Goal: Task Accomplishment & Management: Manage account settings

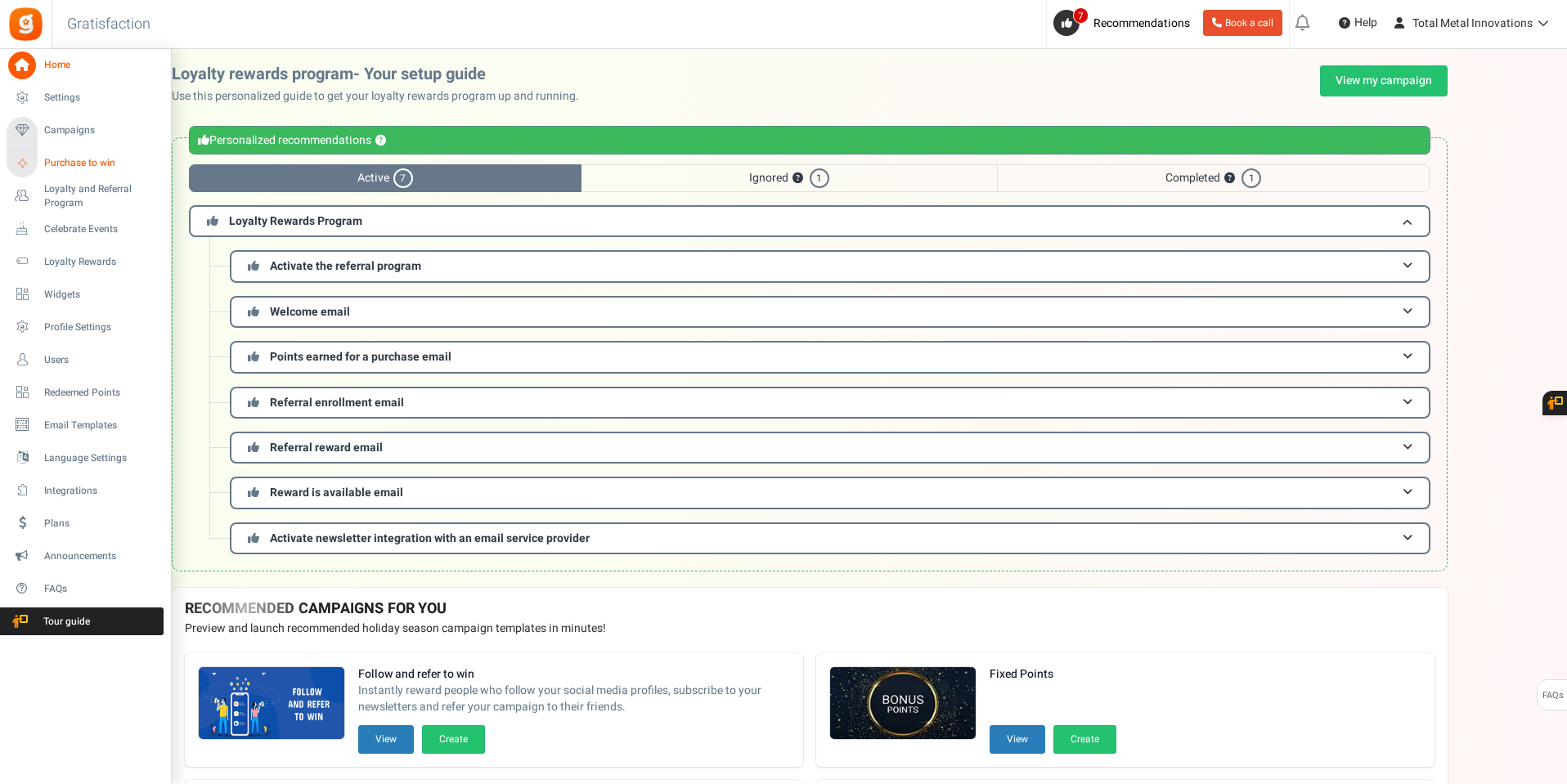
click at [86, 164] on span "Purchase to win" at bounding box center [101, 163] width 115 height 14
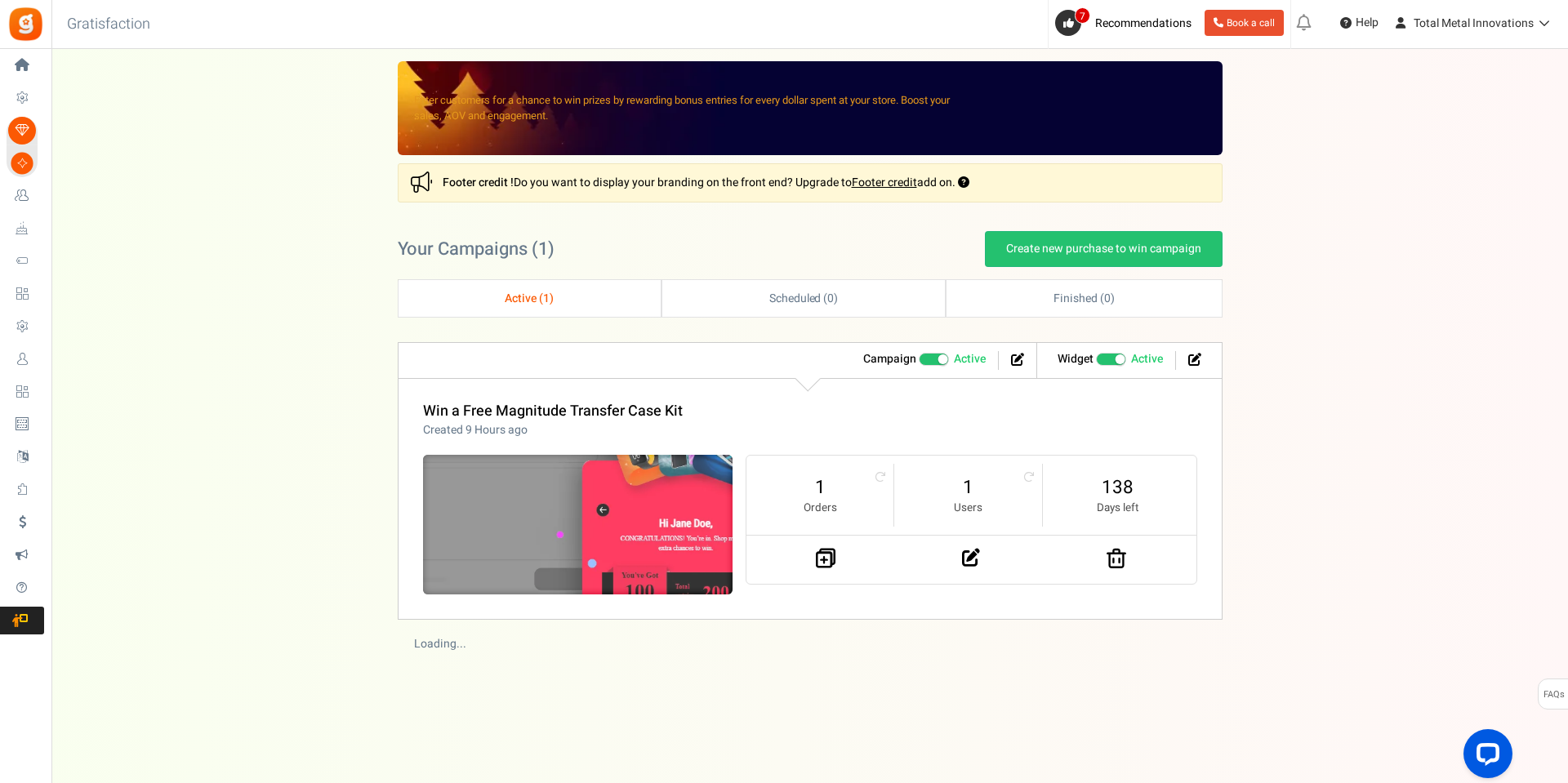
click at [492, 495] on img at bounding box center [578, 524] width 465 height 209
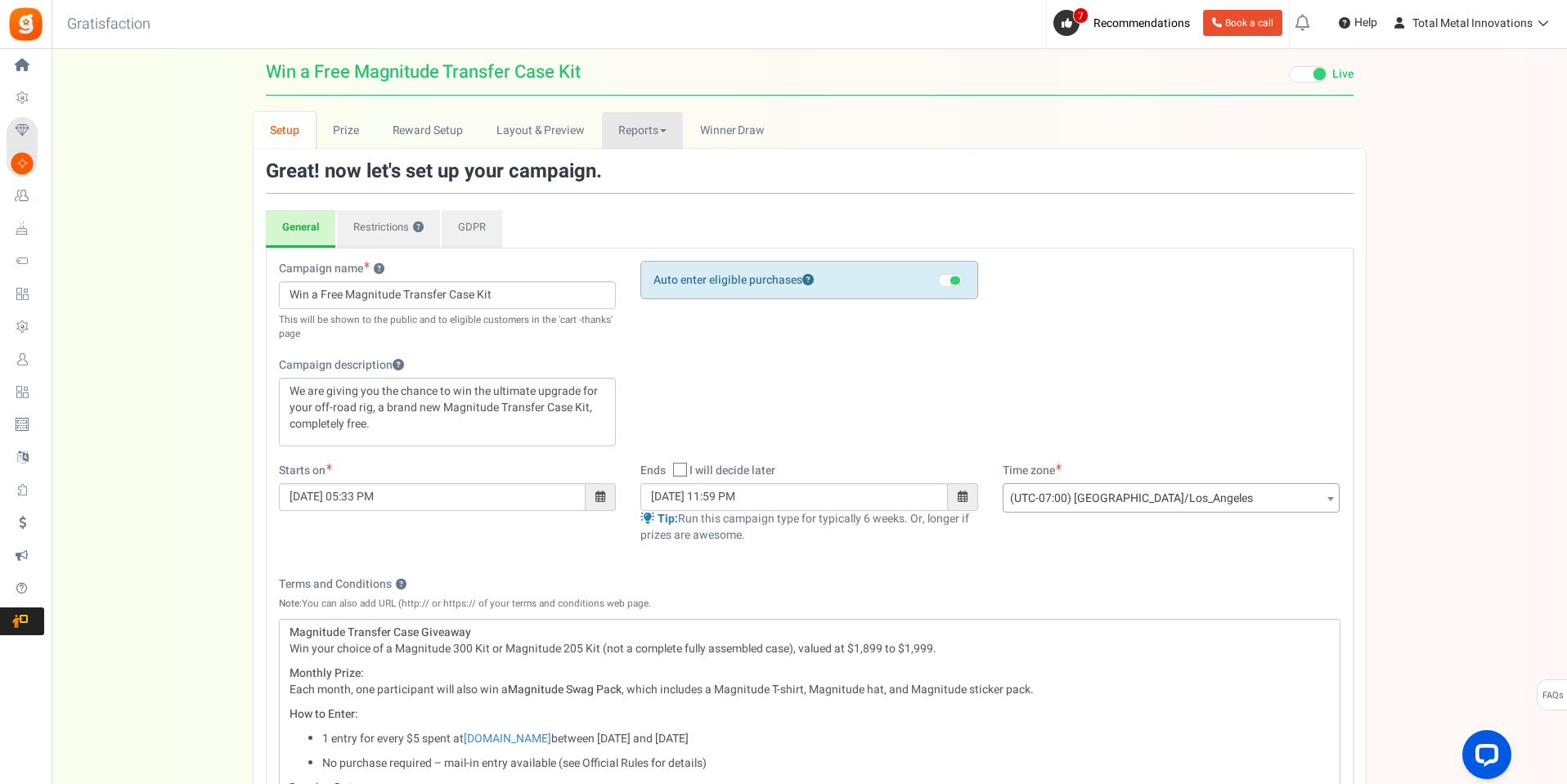
click at [624, 123] on link "Reports" at bounding box center [643, 130] width 81 height 37
click at [722, 136] on span "Winner Draw" at bounding box center [733, 130] width 65 height 18
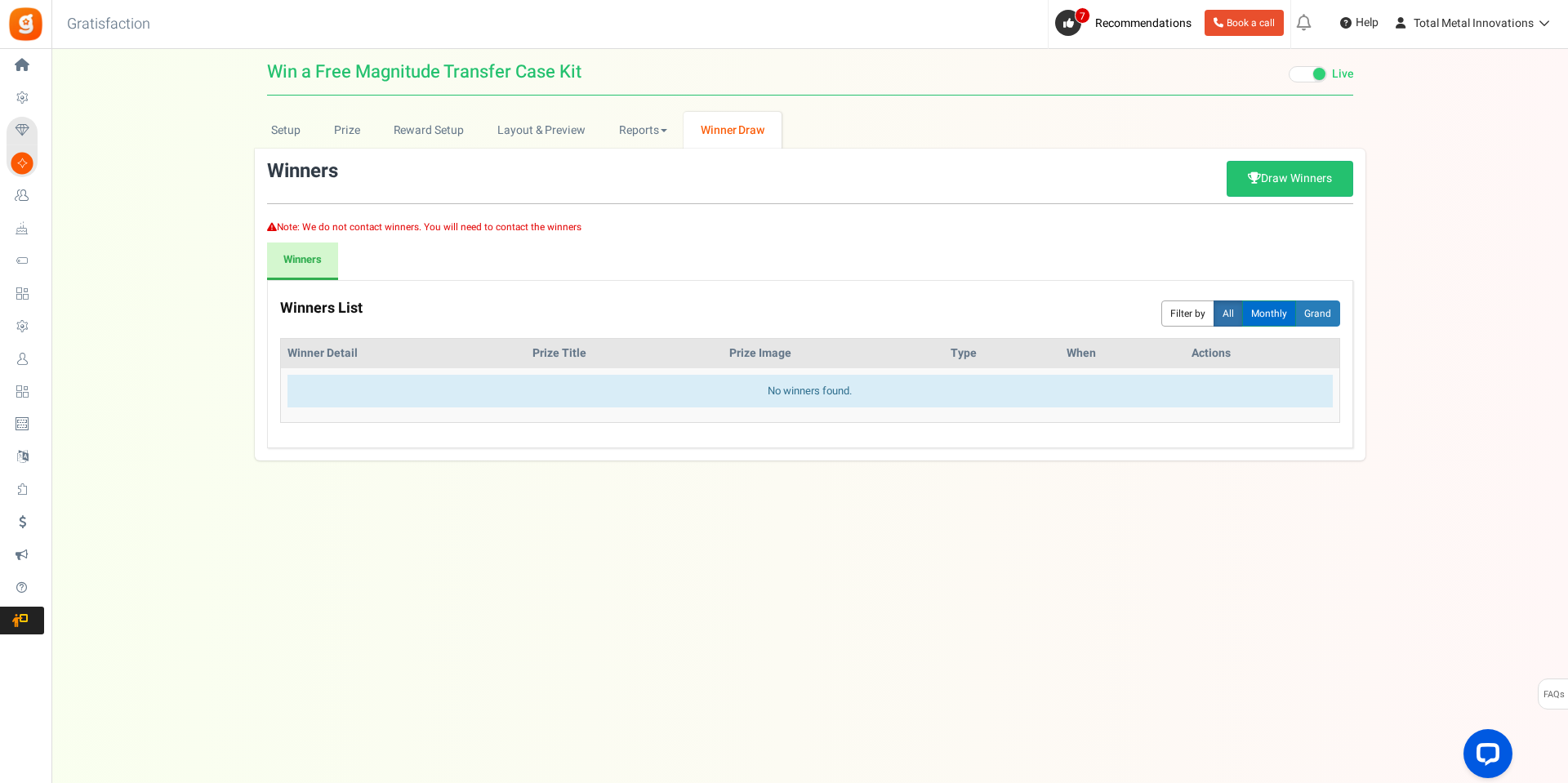
click at [1267, 314] on button "Monthly" at bounding box center [1269, 314] width 54 height 26
click at [638, 135] on link "Reports" at bounding box center [643, 130] width 81 height 37
click at [638, 157] on link "Users" at bounding box center [669, 166] width 131 height 24
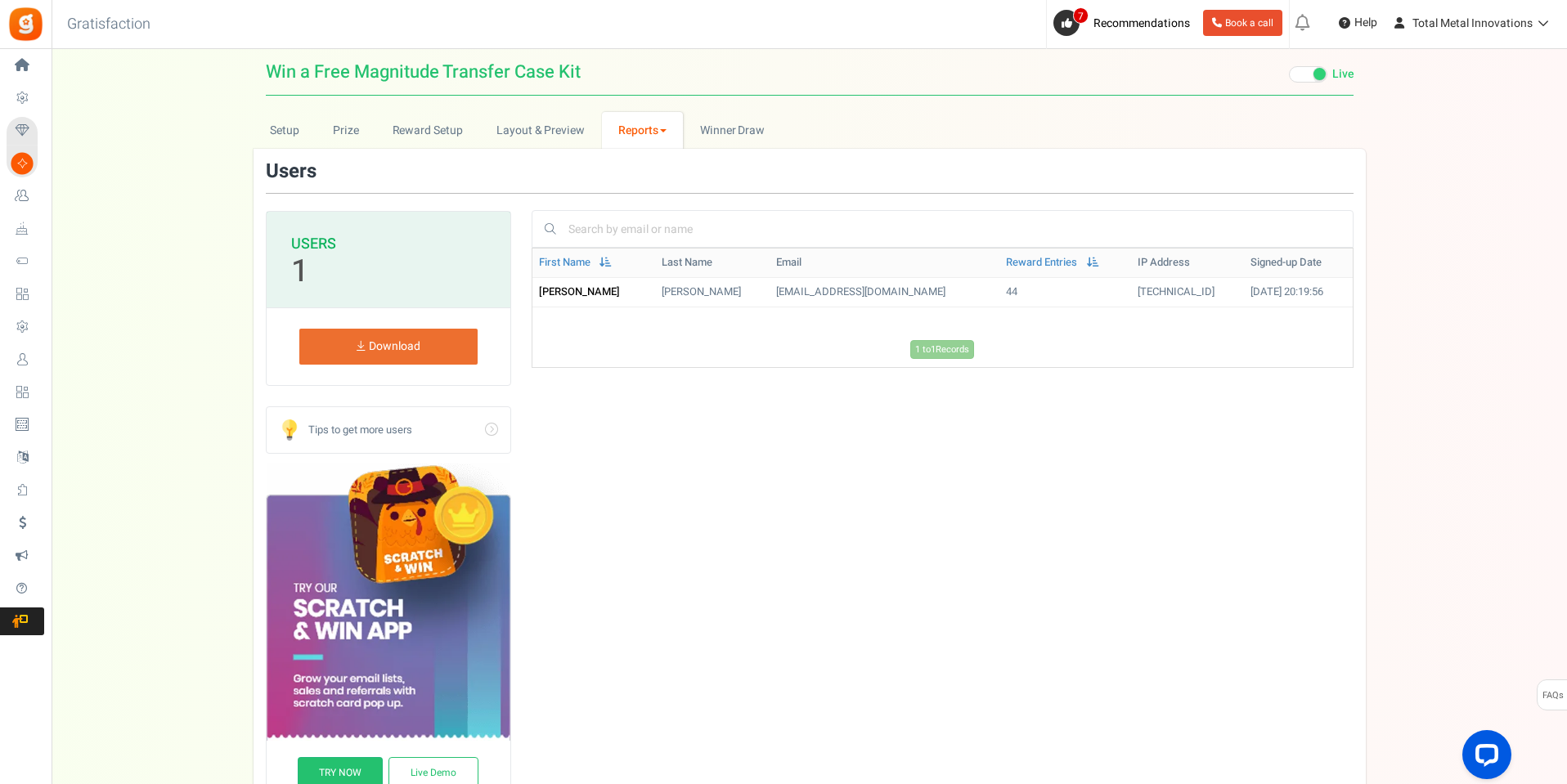
click at [629, 123] on link "Reports" at bounding box center [643, 130] width 81 height 37
click at [634, 190] on link "Entries" at bounding box center [668, 190] width 131 height 24
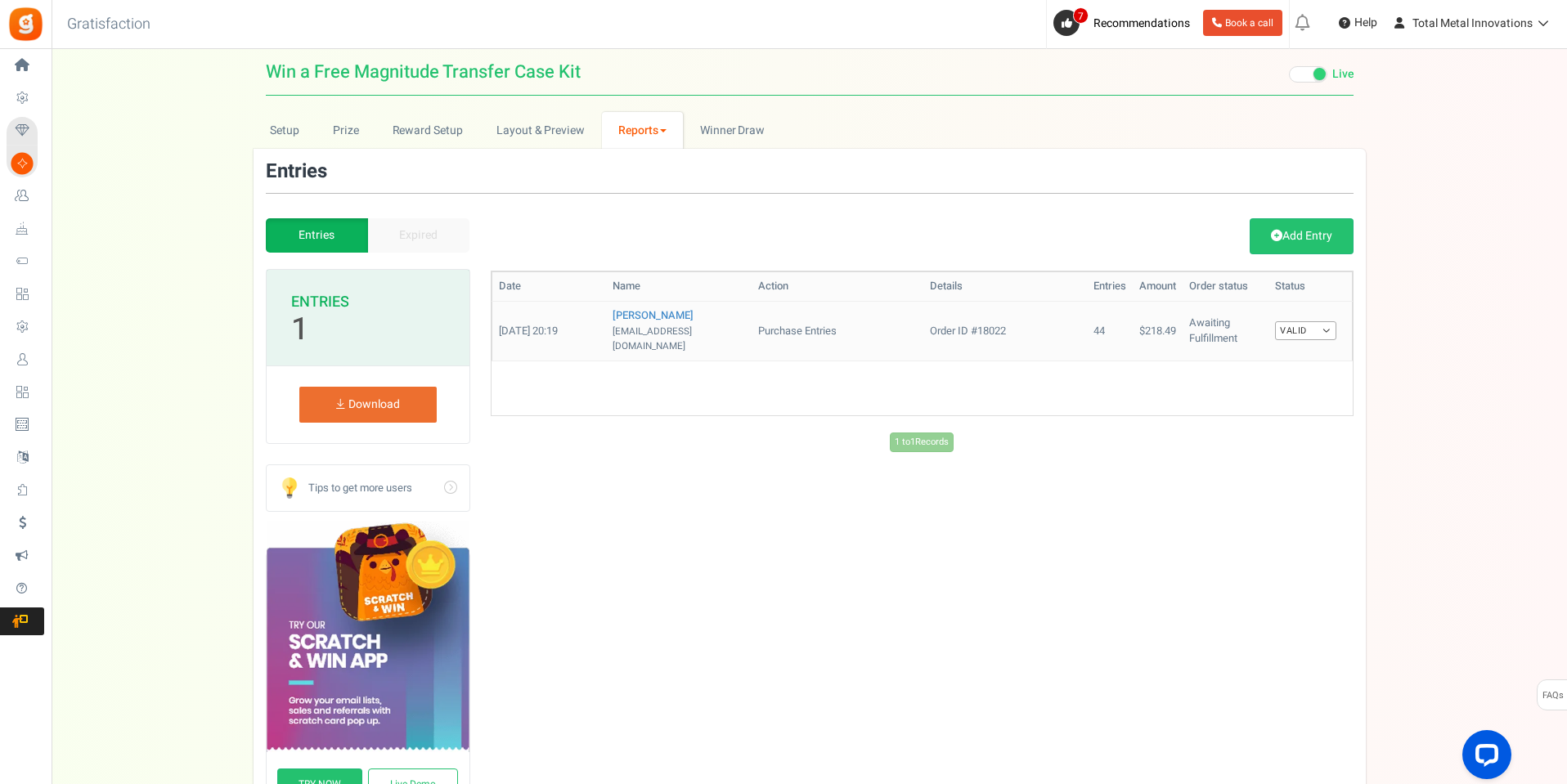
click at [1316, 325] on link "Valid" at bounding box center [1306, 330] width 61 height 18
click at [1297, 248] on link "Add Entry" at bounding box center [1302, 235] width 104 height 36
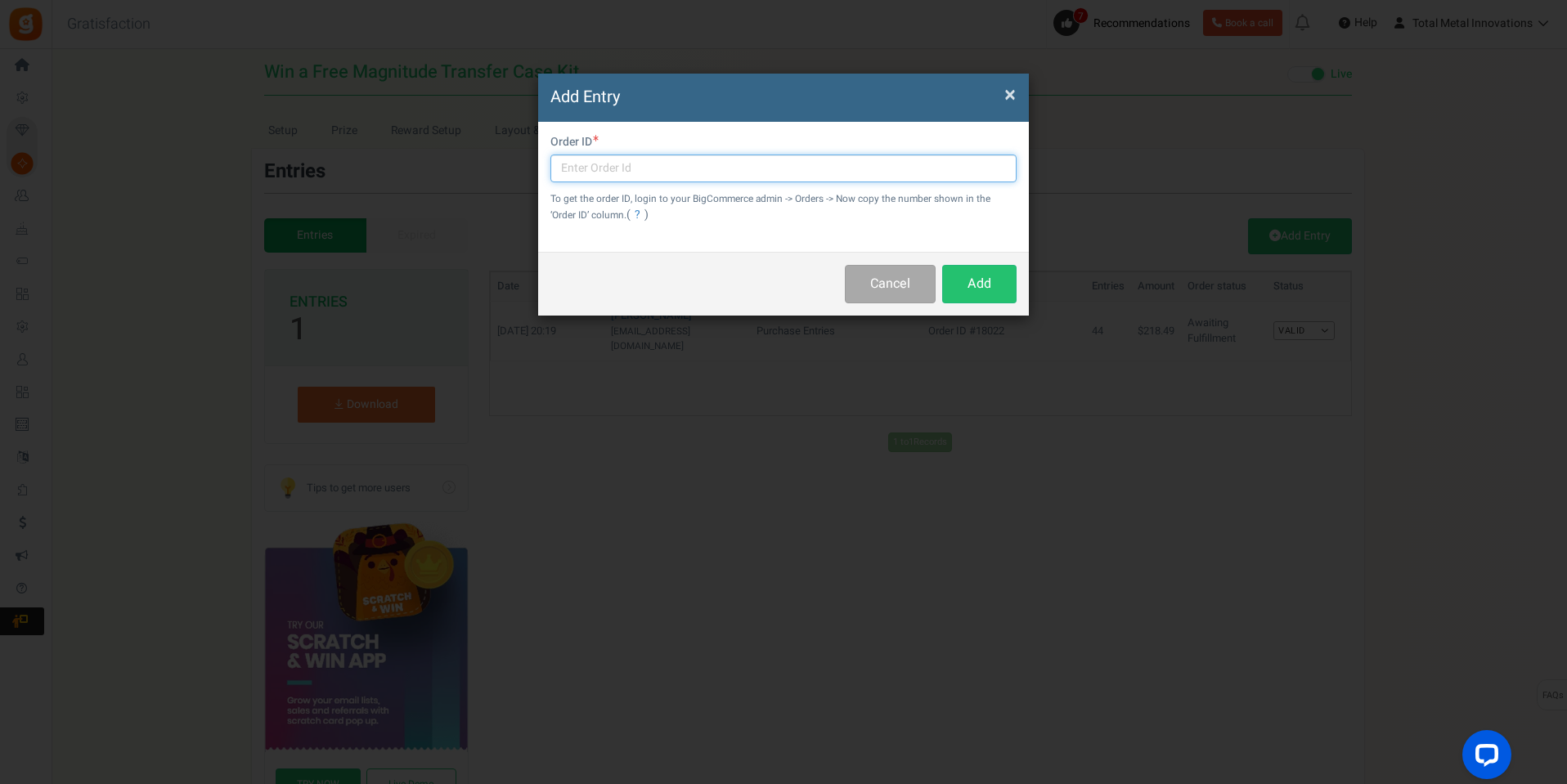
click at [580, 168] on input "text" at bounding box center [784, 169] width 467 height 28
click at [921, 281] on button "Cancel" at bounding box center [890, 284] width 91 height 38
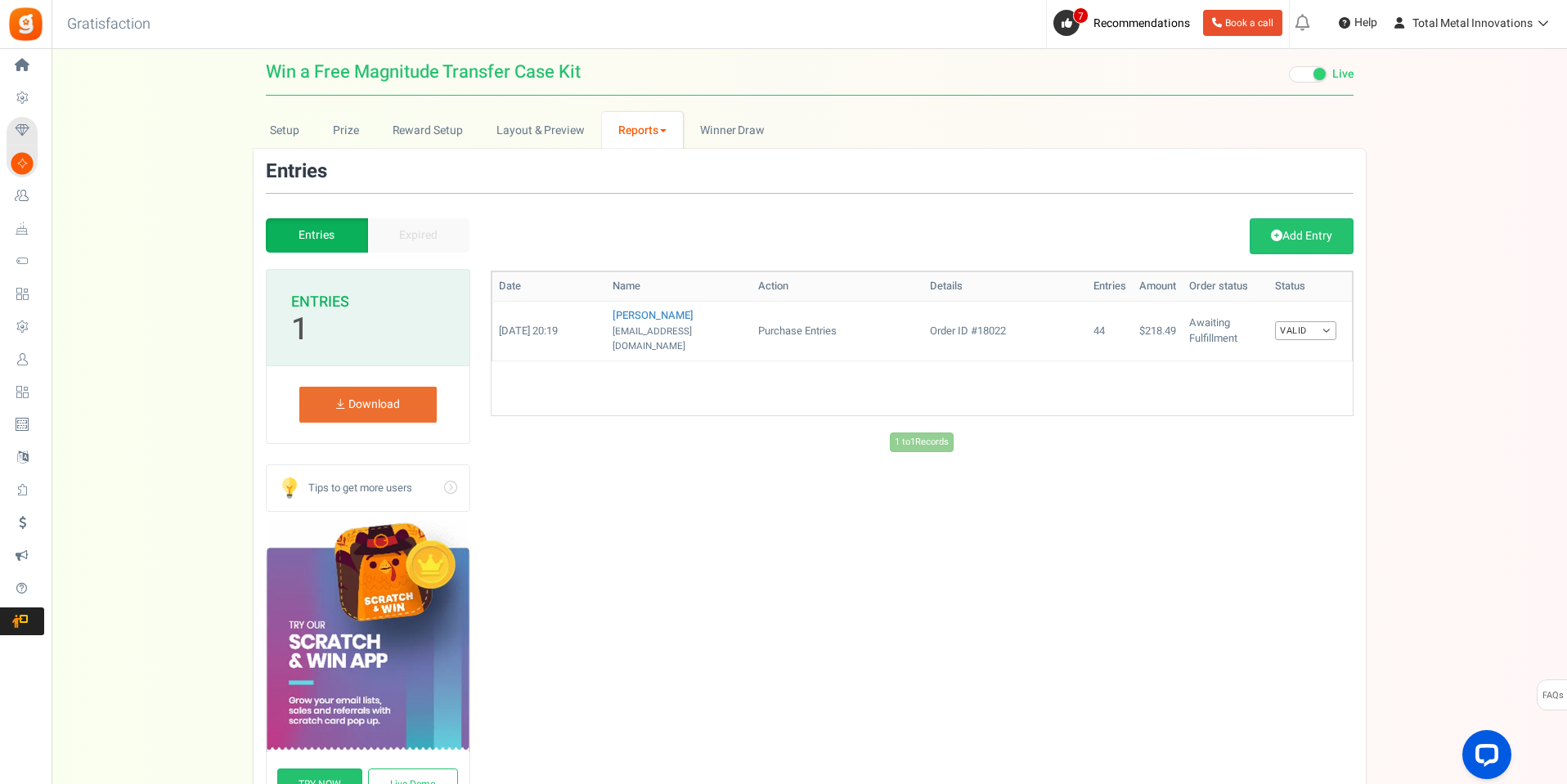
click at [446, 225] on div "Entries Expired" at bounding box center [369, 234] width 205 height 34
click at [435, 231] on div "Entries Expired" at bounding box center [369, 234] width 205 height 34
click at [432, 144] on link "Reward Setup" at bounding box center [427, 130] width 104 height 37
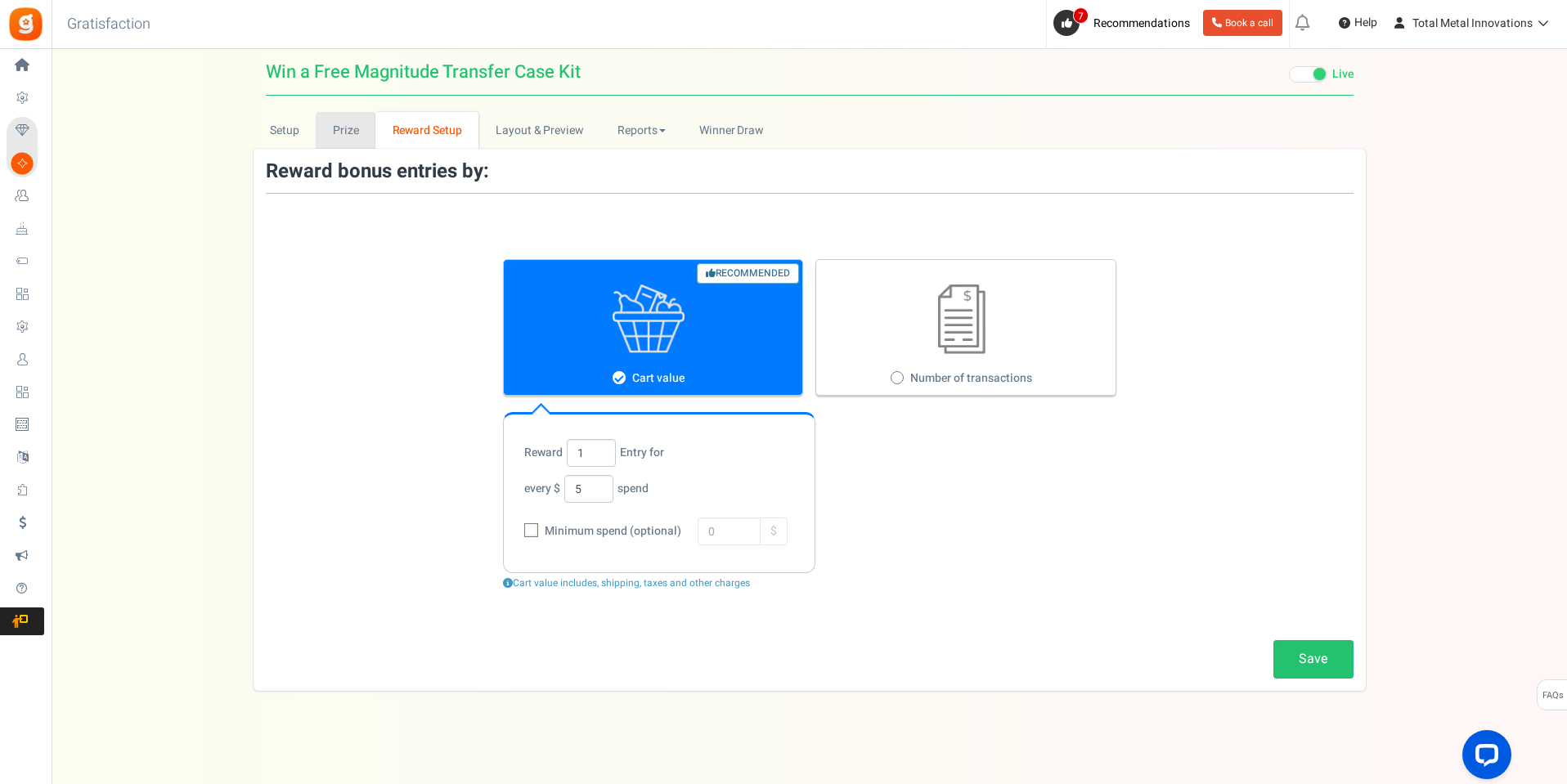
click at [367, 136] on link "Prize" at bounding box center [346, 130] width 60 height 37
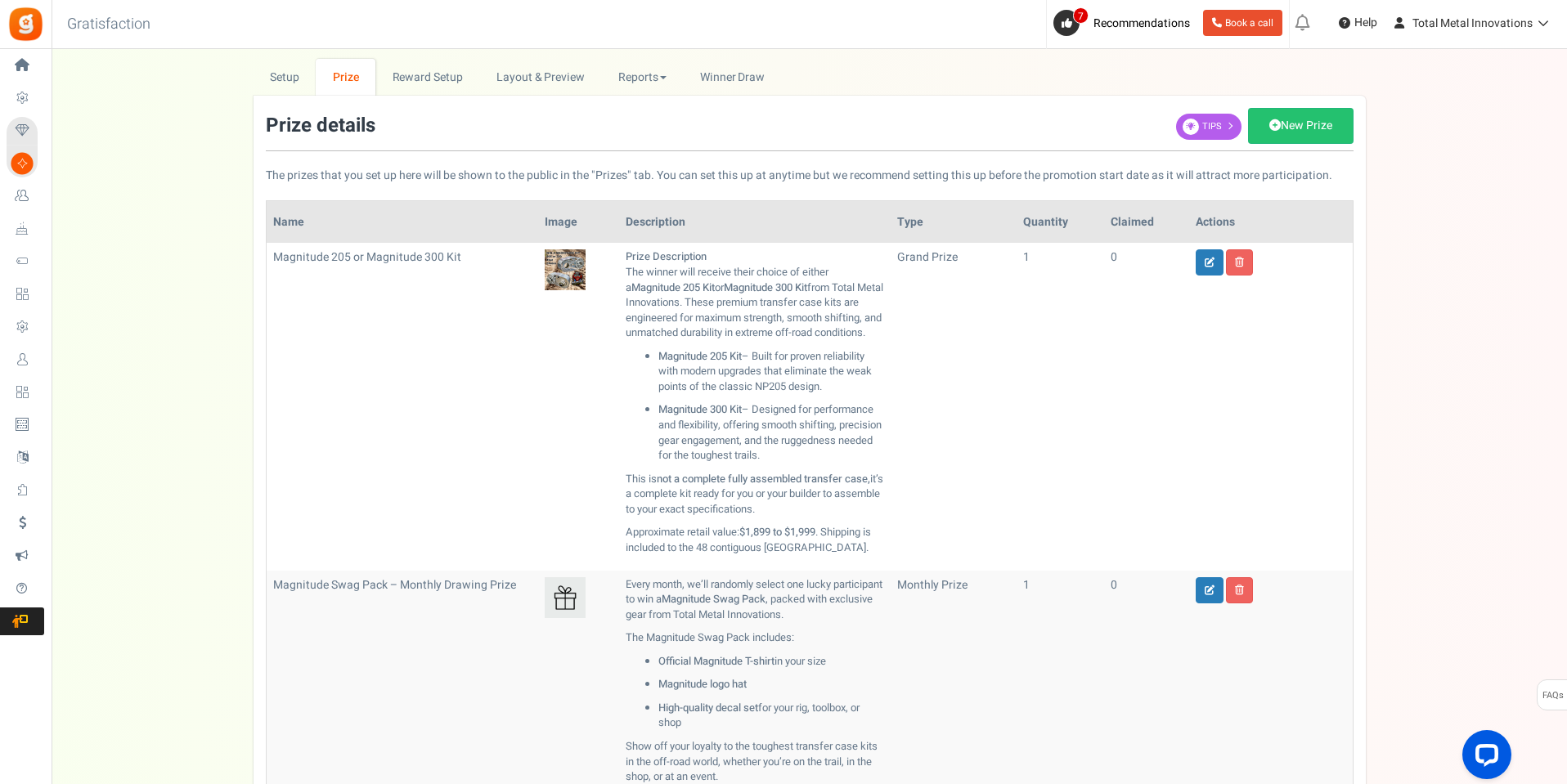
scroll to position [81, 0]
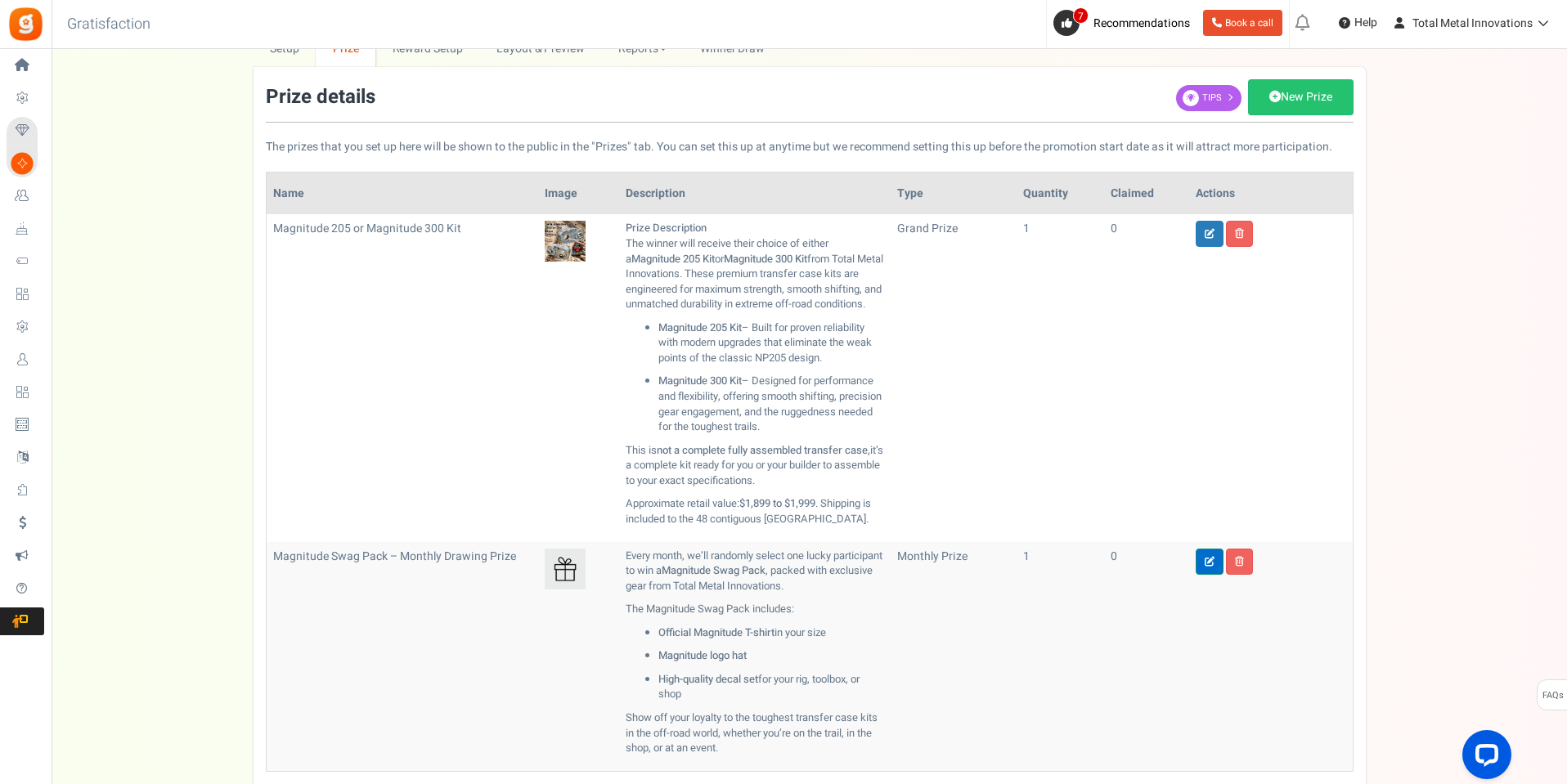
click at [1203, 575] on link at bounding box center [1210, 562] width 28 height 26
type input "Magnitude Swag Pack – Monthly Drawing Prize"
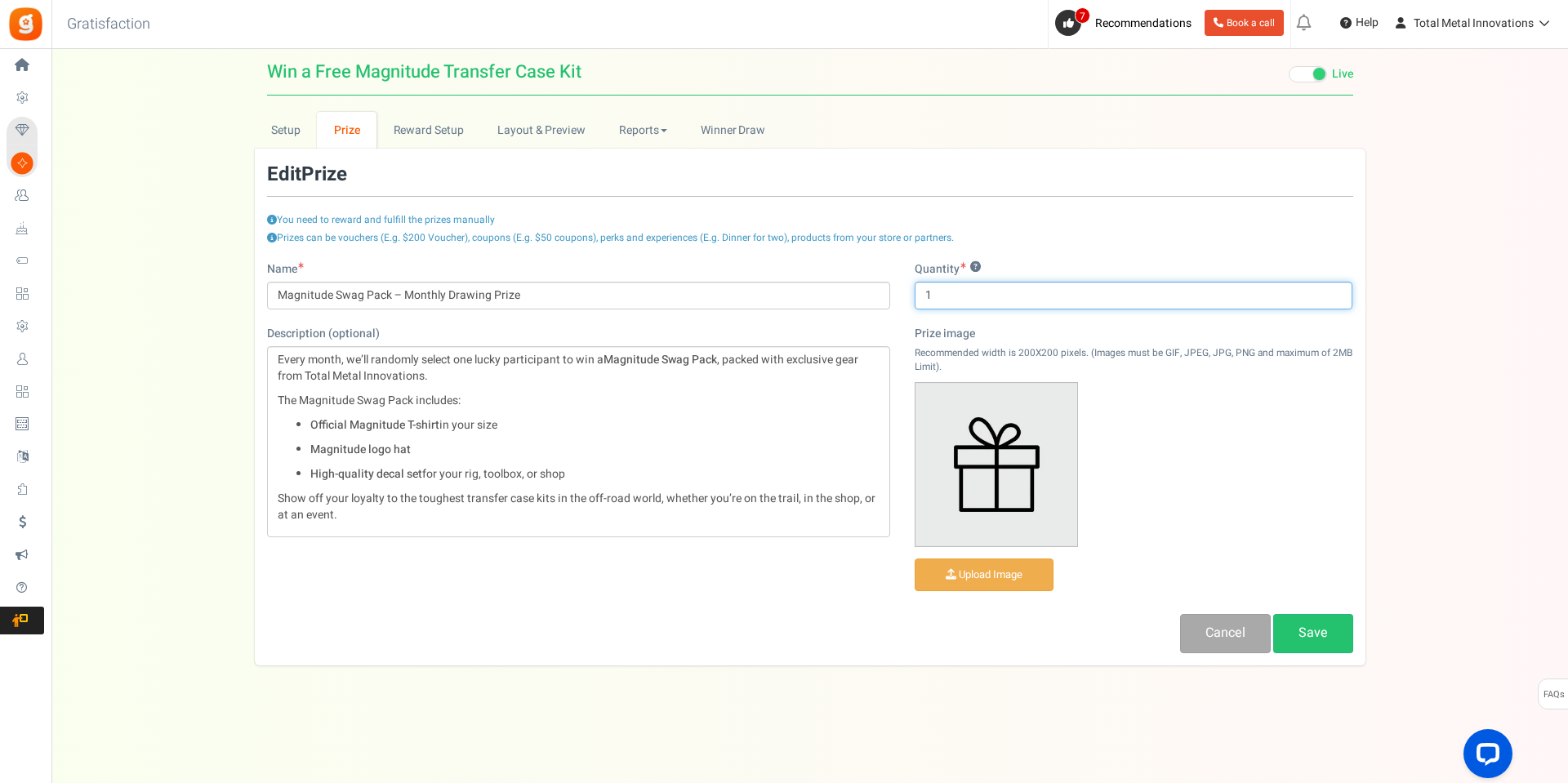
click at [947, 290] on input "1" at bounding box center [1134, 295] width 439 height 28
type input "1"
click at [1177, 653] on div "Cancel Save" at bounding box center [810, 634] width 1111 height 38
click at [1192, 641] on link "Cancel" at bounding box center [1225, 634] width 91 height 38
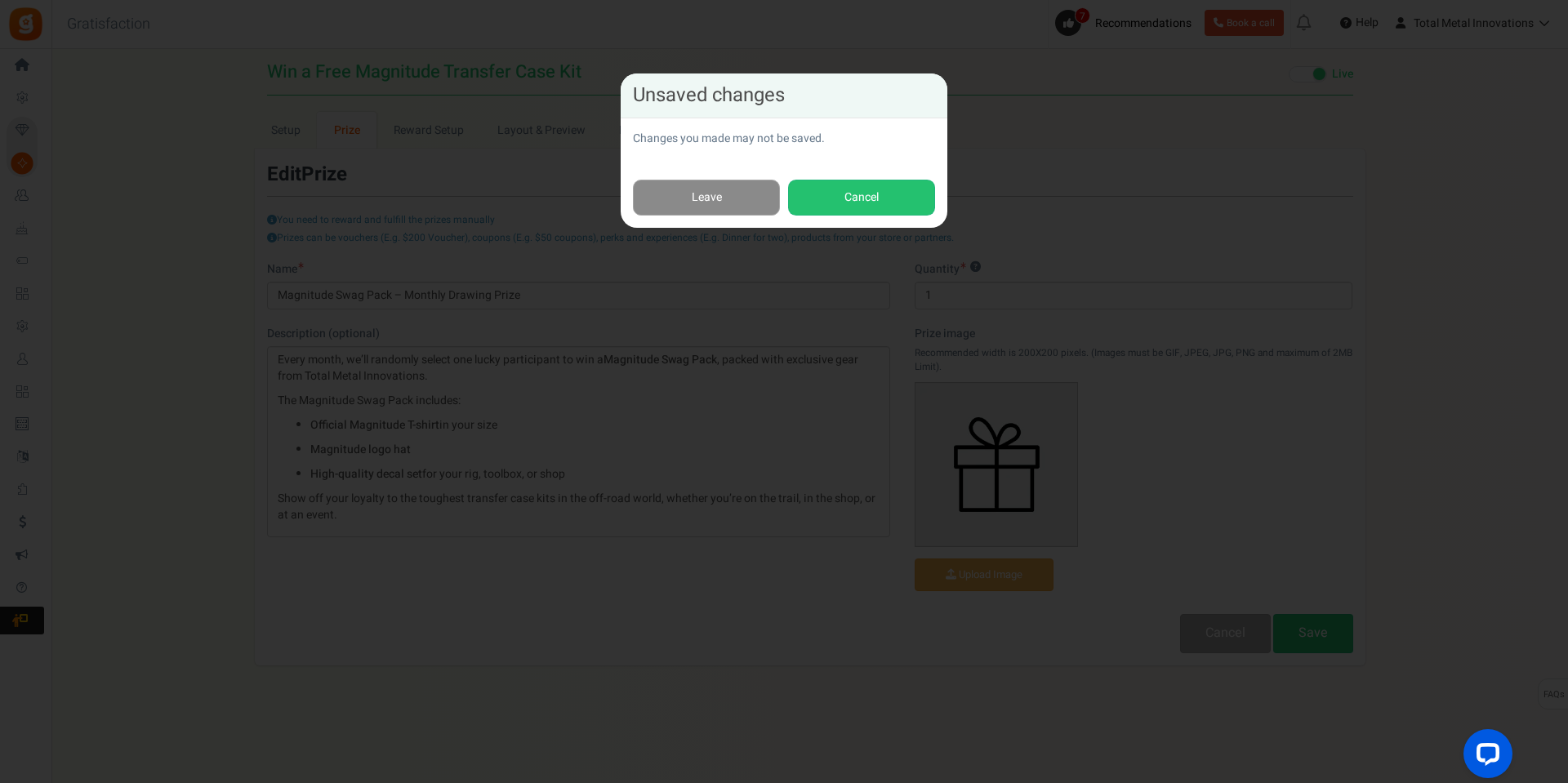
click at [743, 189] on link "Leave" at bounding box center [706, 198] width 147 height 37
